Goal: Task Accomplishment & Management: Manage account settings

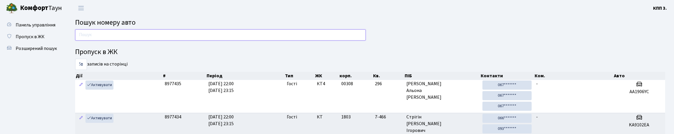
click at [124, 41] on input "text" at bounding box center [220, 34] width 291 height 11
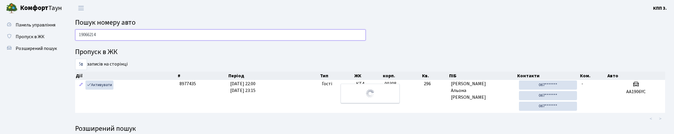
click at [148, 41] on input "19066214" at bounding box center [220, 34] width 291 height 11
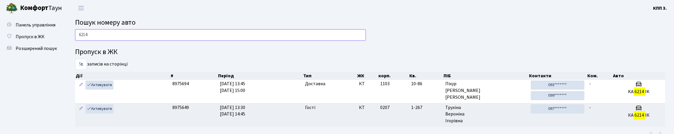
type input "6214"
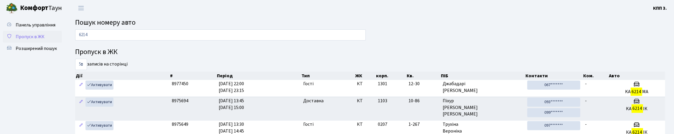
click at [46, 43] on link "Пропуск в ЖК" at bounding box center [32, 37] width 59 height 12
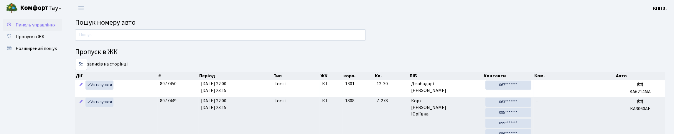
click at [41, 28] on link "Панель управління" at bounding box center [32, 25] width 59 height 12
click at [149, 35] on input "text" at bounding box center [220, 34] width 291 height 11
click at [149, 34] on input "text" at bounding box center [220, 34] width 291 height 11
click at [153, 41] on input "text" at bounding box center [220, 34] width 291 height 11
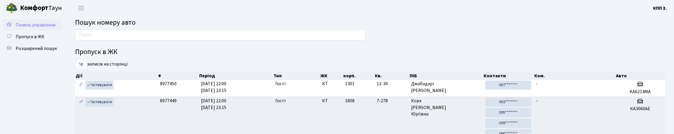
click at [34, 25] on span "Панель управління" at bounding box center [36, 25] width 40 height 6
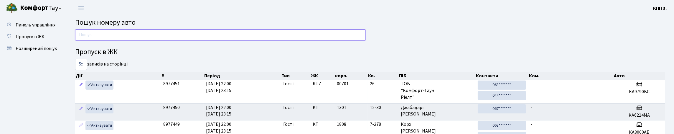
drag, startPoint x: 108, startPoint y: 33, endPoint x: 108, endPoint y: 28, distance: 4.8
click at [108, 33] on input "text" at bounding box center [220, 34] width 291 height 11
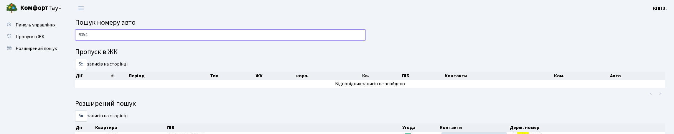
type input "9354"
click at [48, 31] on link "Панель управління" at bounding box center [32, 25] width 59 height 12
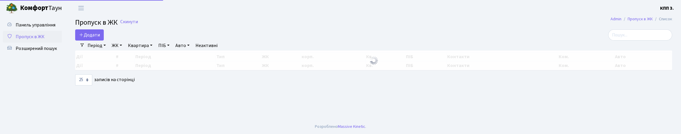
select select "25"
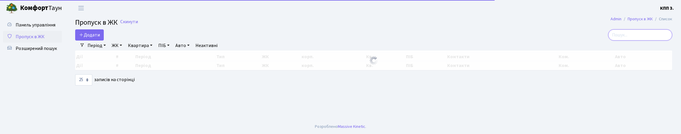
click at [632, 41] on input "search" at bounding box center [640, 34] width 64 height 11
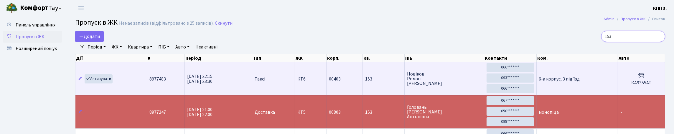
scroll to position [29, 0]
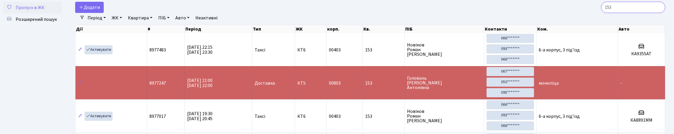
type input "153"
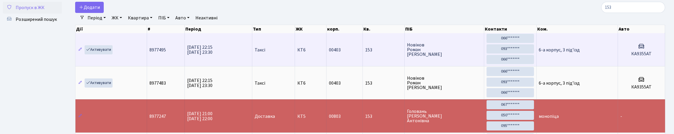
click at [622, 57] on h5 "КА9355АТ" at bounding box center [642, 54] width 42 height 6
click at [273, 66] on td "Таксі" at bounding box center [273, 49] width 43 height 33
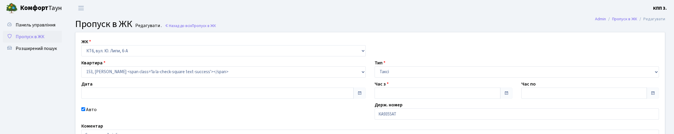
type input "[DATE]"
type input "22:15"
type input "23:30"
checkbox input "true"
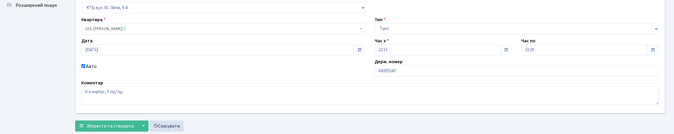
scroll to position [59, 0]
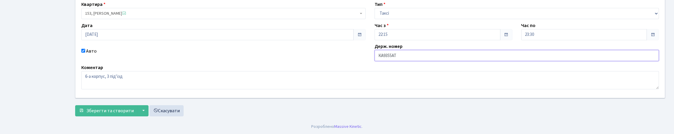
click at [397, 61] on input "КА9355АТ" at bounding box center [517, 55] width 284 height 11
type input "КА9354АТ"
click at [83, 113] on button "Зберегти та створити" at bounding box center [106, 111] width 62 height 11
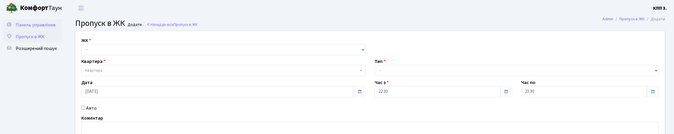
click at [25, 28] on span "Панель управління" at bounding box center [36, 25] width 40 height 6
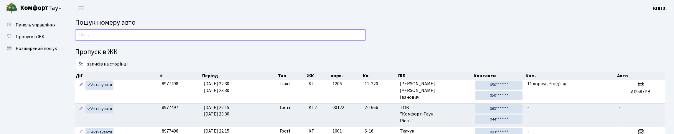
click at [88, 35] on input "text" at bounding box center [220, 34] width 291 height 11
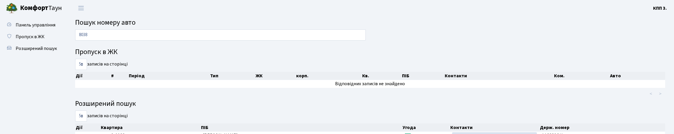
click at [111, 44] on div "8038" at bounding box center [221, 36] width 300 height 14
click at [104, 41] on input "8038" at bounding box center [220, 34] width 291 height 11
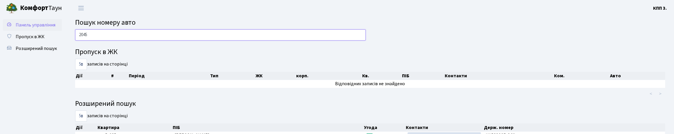
type input "2045"
click at [17, 28] on span "Панель управління" at bounding box center [36, 25] width 40 height 6
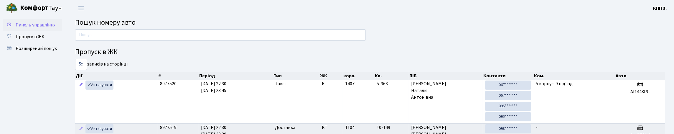
click at [45, 31] on link "Панель управління" at bounding box center [32, 25] width 59 height 12
drag, startPoint x: 0, startPoint y: 0, endPoint x: 45, endPoint y: 35, distance: 56.5
click at [45, 31] on link "Панель управління" at bounding box center [32, 25] width 59 height 12
drag, startPoint x: 0, startPoint y: 0, endPoint x: 45, endPoint y: 35, distance: 56.5
click at [45, 31] on link "Панель управління" at bounding box center [32, 25] width 59 height 12
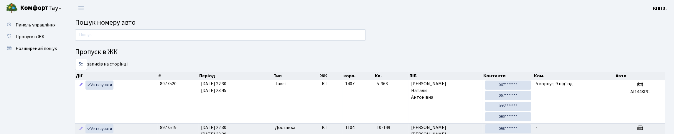
click at [45, 31] on link "Панель управління" at bounding box center [32, 25] width 59 height 12
click at [43, 31] on link "Панель управління" at bounding box center [32, 25] width 59 height 12
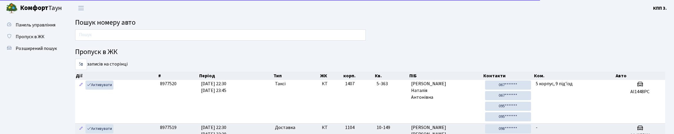
click at [43, 31] on link "Панель управління" at bounding box center [32, 25] width 59 height 12
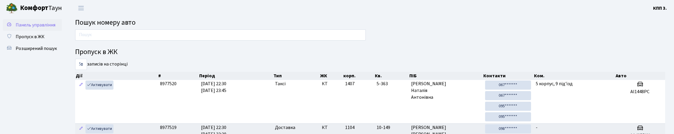
drag, startPoint x: 0, startPoint y: 0, endPoint x: 43, endPoint y: 37, distance: 56.7
click at [43, 31] on link "Панель управління" at bounding box center [32, 25] width 59 height 12
click at [46, 31] on link "Панель управління" at bounding box center [32, 25] width 59 height 12
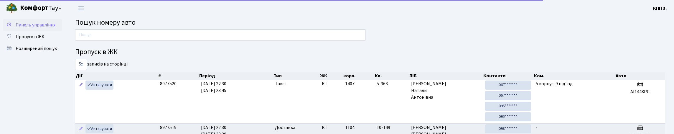
click at [44, 31] on link "Панель управління" at bounding box center [32, 25] width 59 height 12
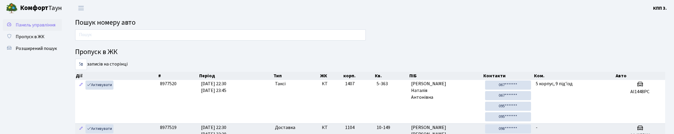
click at [41, 31] on link "Панель управління" at bounding box center [32, 25] width 59 height 12
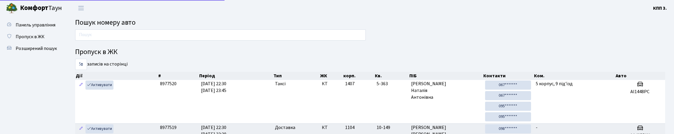
click at [41, 31] on link "Панель управління" at bounding box center [32, 25] width 59 height 12
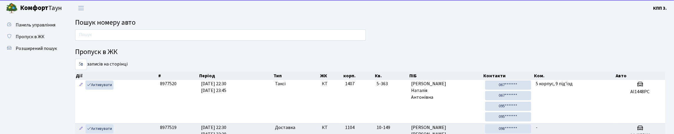
click at [41, 31] on link "Панель управління" at bounding box center [32, 25] width 59 height 12
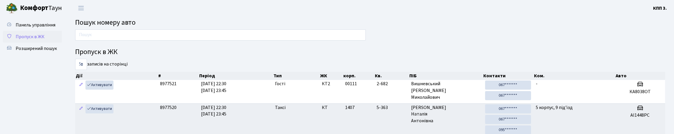
click at [27, 43] on link "Пропуск в ЖК" at bounding box center [32, 37] width 59 height 12
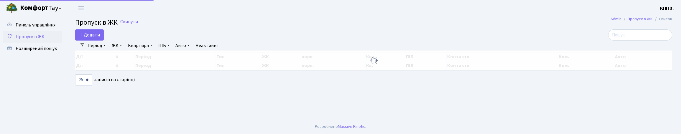
select select "25"
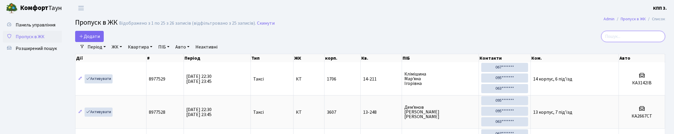
click at [601, 41] on input "search" at bounding box center [633, 36] width 64 height 11
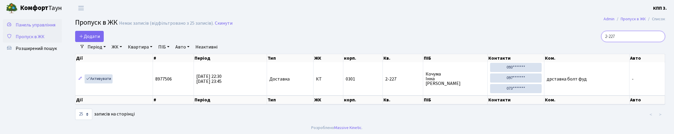
type input "2-227"
click at [27, 28] on span "Панель управління" at bounding box center [36, 25] width 40 height 6
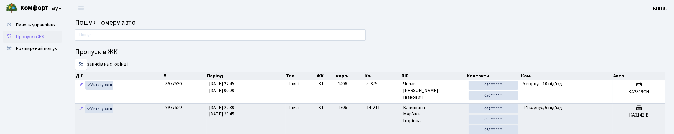
click at [22, 40] on span "Пропуск в ЖК" at bounding box center [30, 37] width 29 height 6
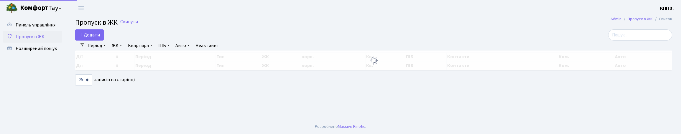
select select "25"
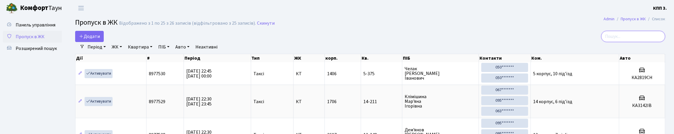
click at [627, 42] on input "search" at bounding box center [633, 36] width 64 height 11
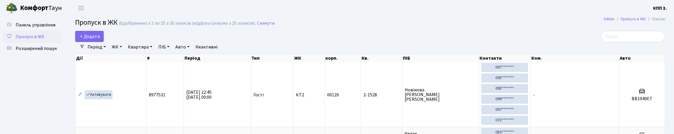
click at [256, 23] on div "Відображено з 1 по 25 з 26 записів (відфільтровано з 25 записів)." at bounding box center [187, 24] width 137 height 6
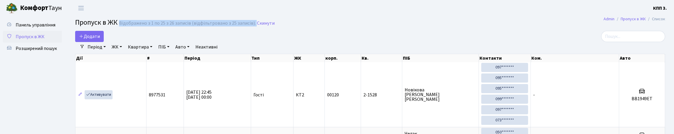
click at [256, 23] on div "Відображено з 1 по 25 з 26 записів (відфільтровано з 25 записів)." at bounding box center [187, 24] width 137 height 6
click at [248, 24] on div "Відображено з 1 по 25 з 26 записів (відфільтровано з 25 записів)." at bounding box center [187, 24] width 137 height 6
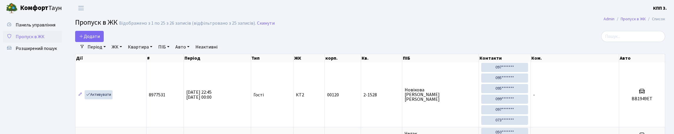
click at [243, 26] on div "Відображено з 1 по 25 з 26 записів (відфільтровано з 25 записів)." at bounding box center [187, 24] width 137 height 6
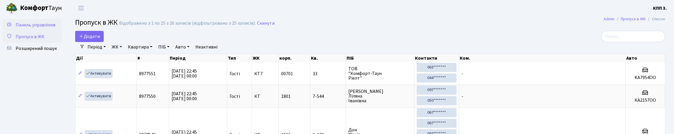
click at [52, 27] on link "Панель управління" at bounding box center [32, 25] width 59 height 12
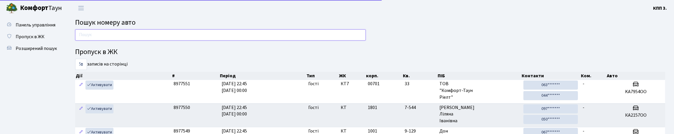
drag, startPoint x: 0, startPoint y: 0, endPoint x: 102, endPoint y: 34, distance: 107.1
click at [105, 37] on input "text" at bounding box center [220, 34] width 291 height 11
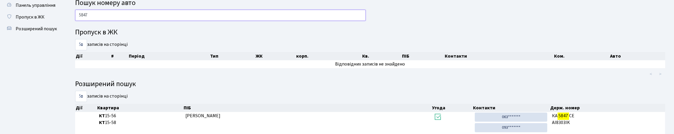
scroll to position [19, 0]
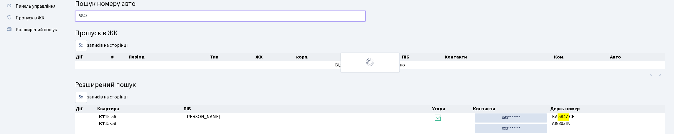
click at [115, 21] on input "5847" at bounding box center [220, 16] width 291 height 11
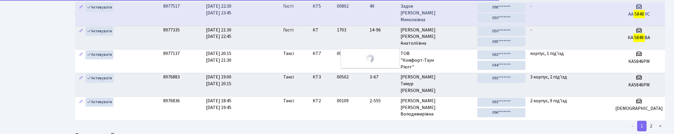
scroll to position [78, 0]
type input "5848"
click at [287, 25] on td "Гості" at bounding box center [295, 13] width 29 height 23
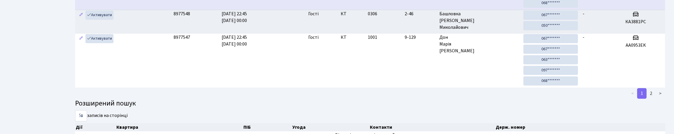
scroll to position [206, 0]
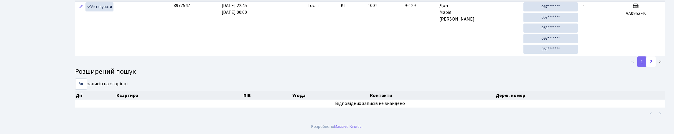
click at [647, 67] on link "2" at bounding box center [651, 62] width 9 height 11
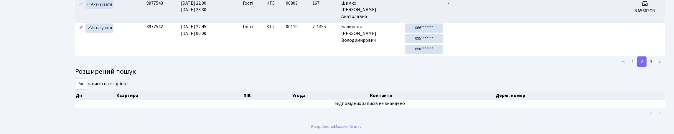
scroll to position [271, 0]
click at [628, 57] on link "1" at bounding box center [632, 62] width 9 height 11
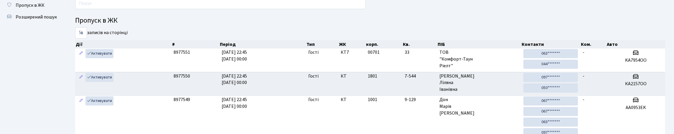
scroll to position [0, 0]
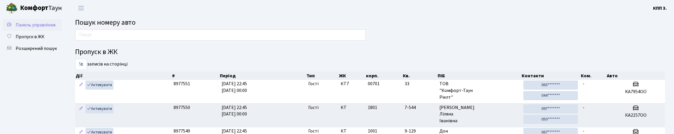
click at [34, 26] on span "Панель управління" at bounding box center [36, 25] width 40 height 6
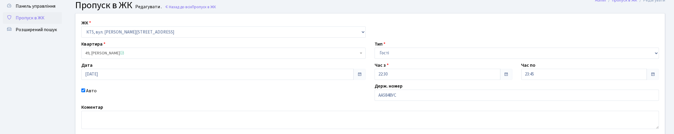
scroll to position [29, 0]
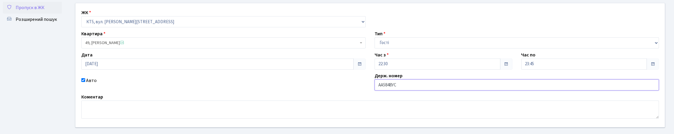
click at [396, 91] on input "АА5848УС" at bounding box center [517, 85] width 284 height 11
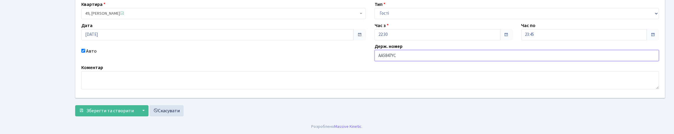
scroll to position [99, 0]
type input "АА5847YС"
click at [122, 110] on span "Зберегти та створити" at bounding box center [109, 111] width 47 height 6
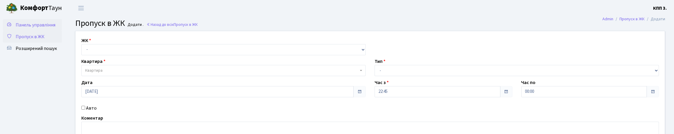
click at [16, 28] on span "Панель управління" at bounding box center [36, 25] width 40 height 6
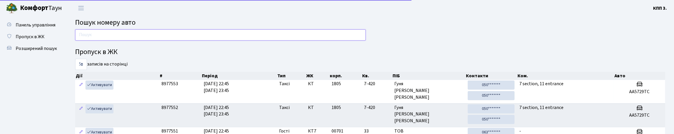
click at [108, 41] on input "text" at bounding box center [220, 34] width 291 height 11
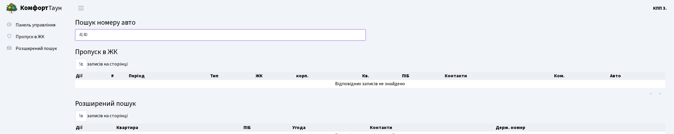
type input "4140"
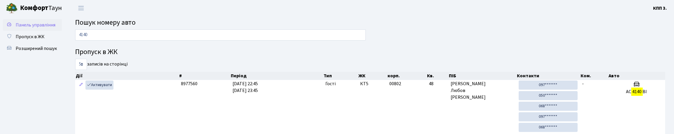
click at [30, 28] on span "Панель управління" at bounding box center [36, 25] width 40 height 6
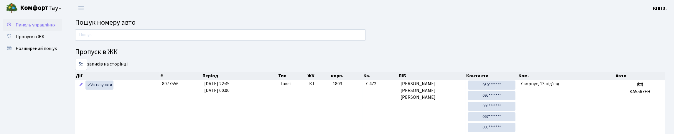
click at [21, 19] on link "Панель управління" at bounding box center [32, 25] width 59 height 12
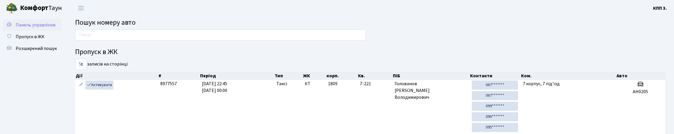
click at [33, 28] on span "Панель управління" at bounding box center [36, 25] width 40 height 6
click at [36, 28] on span "Панель управління" at bounding box center [36, 25] width 40 height 6
click at [31, 28] on span "Панель управління" at bounding box center [36, 25] width 40 height 6
click at [16, 28] on span "Панель управління" at bounding box center [36, 25] width 40 height 6
click at [147, 35] on input "text" at bounding box center [220, 34] width 291 height 11
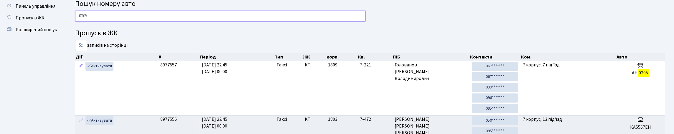
scroll to position [29, 0]
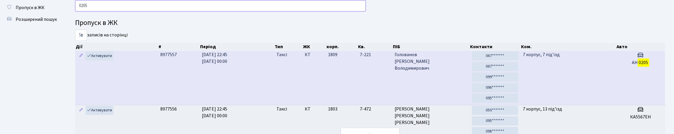
type input "0205"
click at [301, 90] on td "Таксі" at bounding box center [288, 78] width 29 height 54
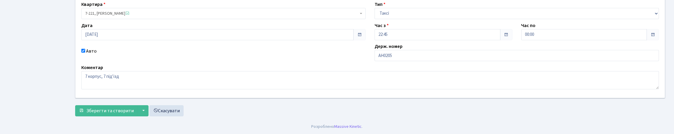
scroll to position [88, 0]
click at [413, 54] on input "АН0205" at bounding box center [517, 55] width 284 height 11
type input "АН0205ОК"
click at [106, 113] on button "Зберегти та створити" at bounding box center [106, 111] width 62 height 11
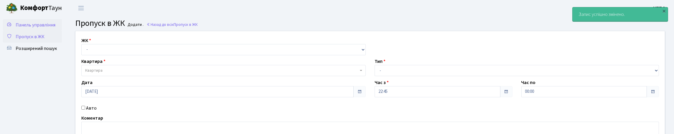
click at [51, 26] on link "Панель управління" at bounding box center [32, 25] width 59 height 12
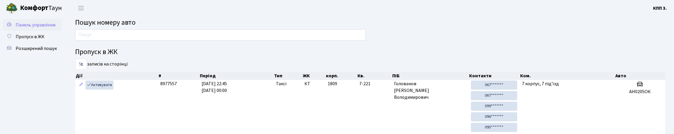
click at [30, 27] on span "Панель управління" at bounding box center [36, 25] width 40 height 6
click at [55, 43] on link "Пропуск в ЖК" at bounding box center [32, 37] width 59 height 12
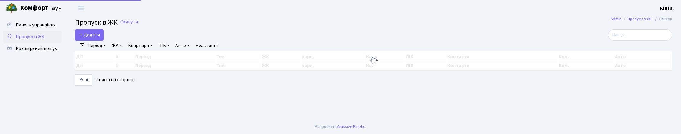
select select "25"
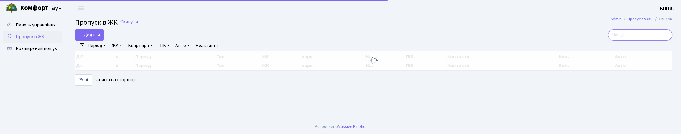
click at [608, 41] on input "search" at bounding box center [640, 34] width 64 height 11
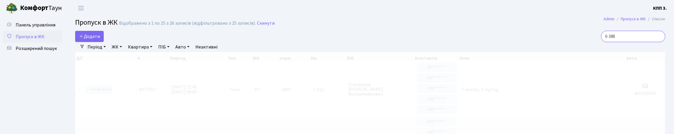
click at [602, 37] on input "0-388" at bounding box center [633, 36] width 64 height 11
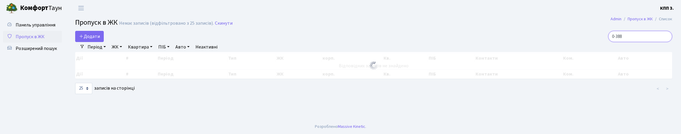
type input "0-388"
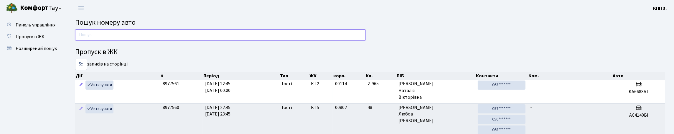
click at [147, 40] on input "text" at bounding box center [220, 34] width 291 height 11
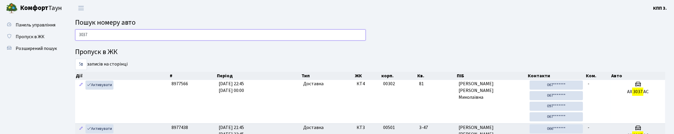
click at [155, 41] on input "3037" at bounding box center [220, 34] width 291 height 11
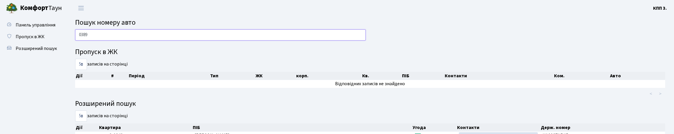
click at [221, 35] on input "0389" at bounding box center [220, 34] width 291 height 11
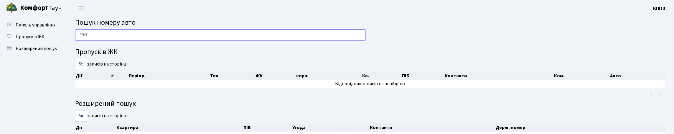
click at [176, 35] on input "7763" at bounding box center [220, 34] width 291 height 11
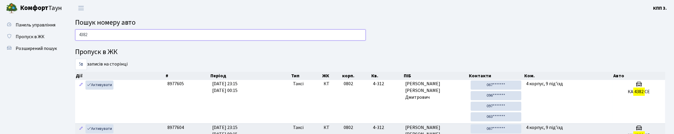
click at [166, 40] on input "4382" at bounding box center [220, 34] width 291 height 11
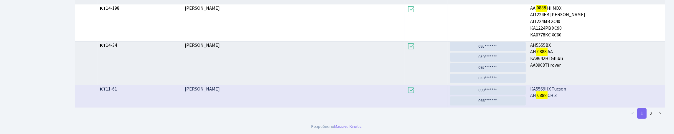
scroll to position [343, 0]
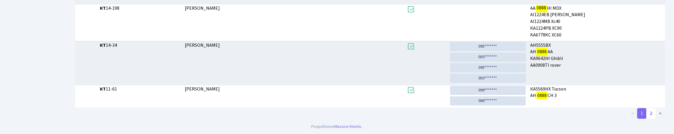
type input "0888"
click at [647, 116] on link "2" at bounding box center [651, 113] width 9 height 11
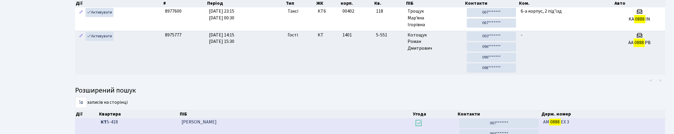
scroll to position [58, 0]
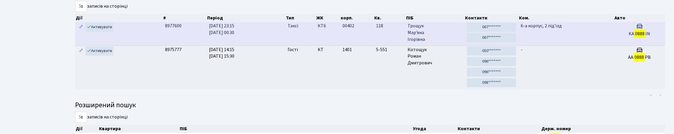
click at [575, 45] on td "6-а корпус, 2 під'їзд" at bounding box center [566, 33] width 95 height 23
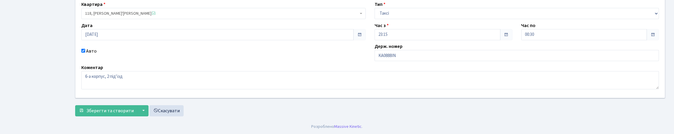
scroll to position [99, 0]
click at [427, 47] on div "ЖК - КТ, вул. Регенераторна, 4 КТ2, просп. [STREET_ADDRESS] [STREET_ADDRESS] [P…" at bounding box center [370, 36] width 598 height 124
click at [427, 50] on input "KA0888IN" at bounding box center [517, 55] width 284 height 11
type input "KA0888IН"
click at [95, 111] on span "Зберегти та створити" at bounding box center [109, 111] width 47 height 6
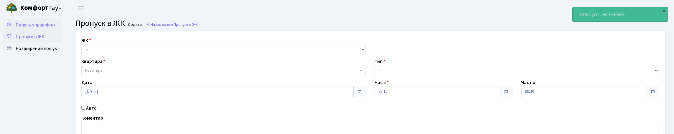
click at [41, 31] on link "Панель управління" at bounding box center [32, 25] width 59 height 12
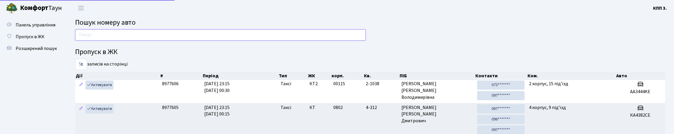
drag, startPoint x: 0, startPoint y: 0, endPoint x: 94, endPoint y: 46, distance: 105.0
click at [94, 41] on input "text" at bounding box center [220, 34] width 291 height 11
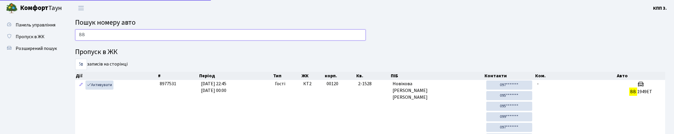
type input "В"
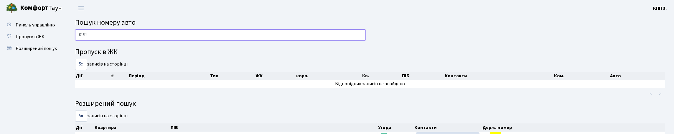
click at [206, 57] on h4 "Пропуск в ЖК" at bounding box center [370, 52] width 590 height 9
click at [188, 41] on input "0191" at bounding box center [220, 34] width 291 height 11
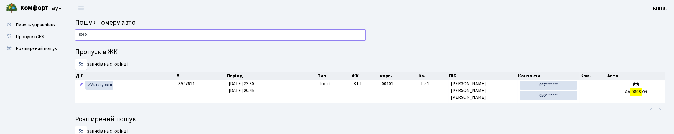
click at [114, 40] on input "0808" at bounding box center [220, 34] width 291 height 11
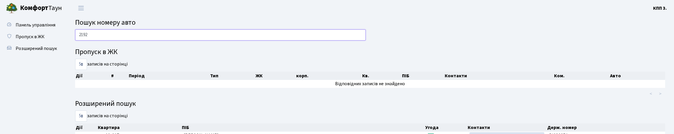
click at [130, 39] on input "2192" at bounding box center [220, 34] width 291 height 11
type input "2192"
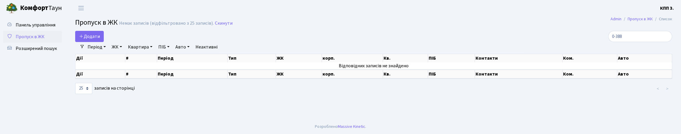
select select "25"
click at [54, 23] on link "Панель управління" at bounding box center [32, 25] width 59 height 12
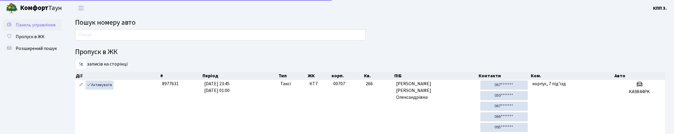
drag, startPoint x: 0, startPoint y: 0, endPoint x: 53, endPoint y: 24, distance: 57.9
click at [53, 24] on link "Панель управління" at bounding box center [32, 25] width 59 height 12
click at [52, 25] on link "Панель управління" at bounding box center [32, 25] width 59 height 12
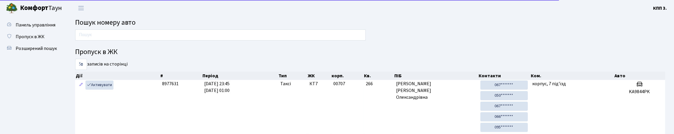
click at [52, 25] on link "Панель управління" at bounding box center [32, 25] width 59 height 12
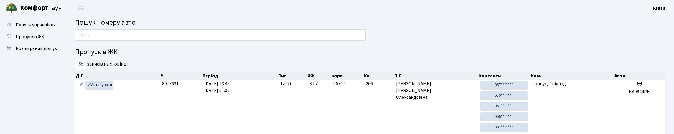
click at [52, 25] on link "Панель управління" at bounding box center [32, 25] width 59 height 12
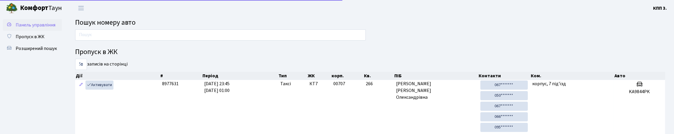
drag, startPoint x: 0, startPoint y: 0, endPoint x: 52, endPoint y: 26, distance: 57.9
click at [52, 26] on link "Панель управління" at bounding box center [32, 25] width 59 height 12
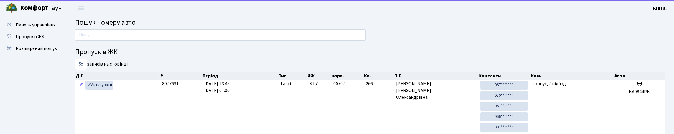
click at [51, 26] on link "Панель управління" at bounding box center [32, 25] width 59 height 12
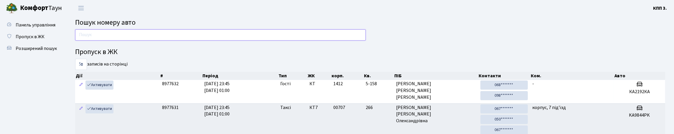
click at [97, 41] on input "text" at bounding box center [220, 34] width 291 height 11
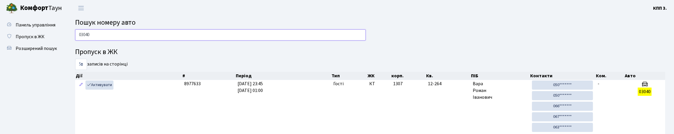
type input "03040"
drag, startPoint x: 125, startPoint y: 38, endPoint x: 131, endPoint y: 34, distance: 6.7
click at [125, 38] on input "03040" at bounding box center [220, 34] width 291 height 11
click at [131, 34] on input "03040" at bounding box center [220, 34] width 291 height 11
click at [130, 37] on input "03040" at bounding box center [220, 34] width 291 height 11
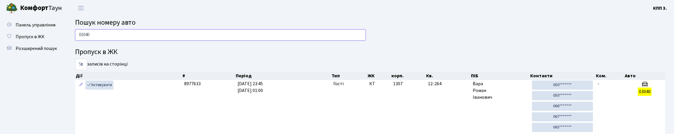
click at [130, 37] on input "03040" at bounding box center [220, 34] width 291 height 11
click at [30, 27] on span "Панель управління" at bounding box center [36, 25] width 40 height 6
